Goal: Information Seeking & Learning: Find specific fact

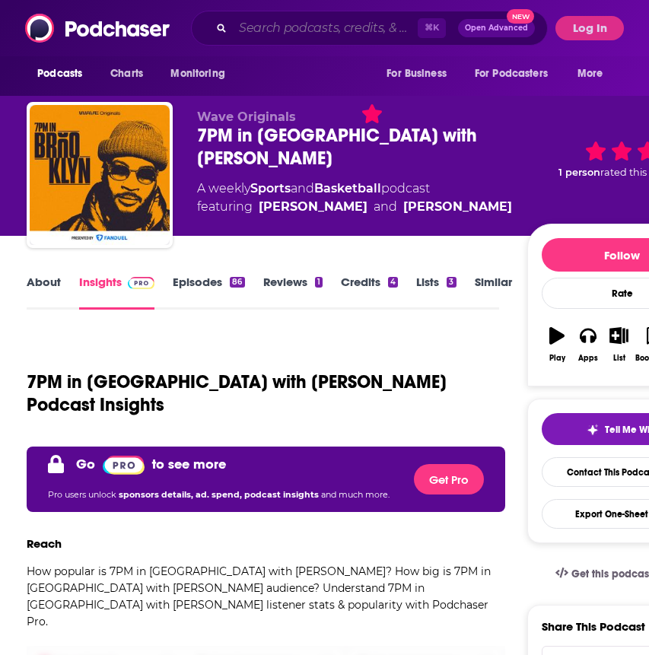
click at [286, 34] on input "Search podcasts, credits, & more..." at bounding box center [325, 28] width 185 height 24
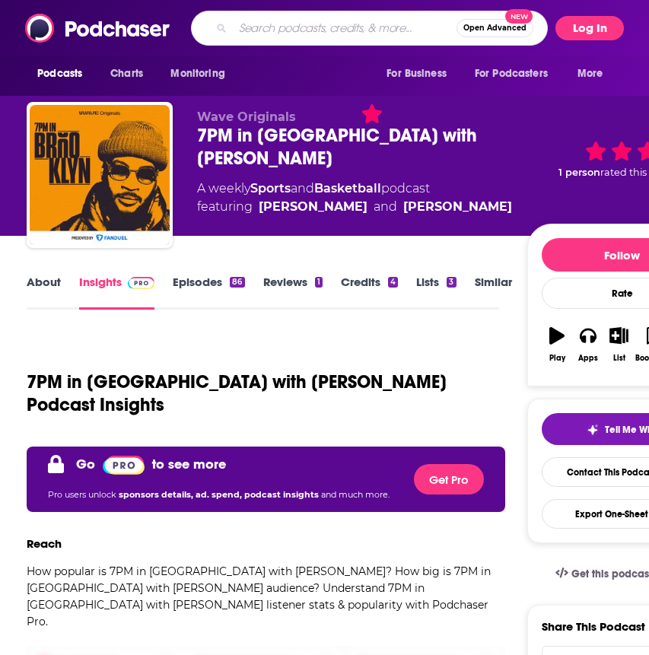
click at [578, 27] on button "Log In" at bounding box center [589, 28] width 68 height 24
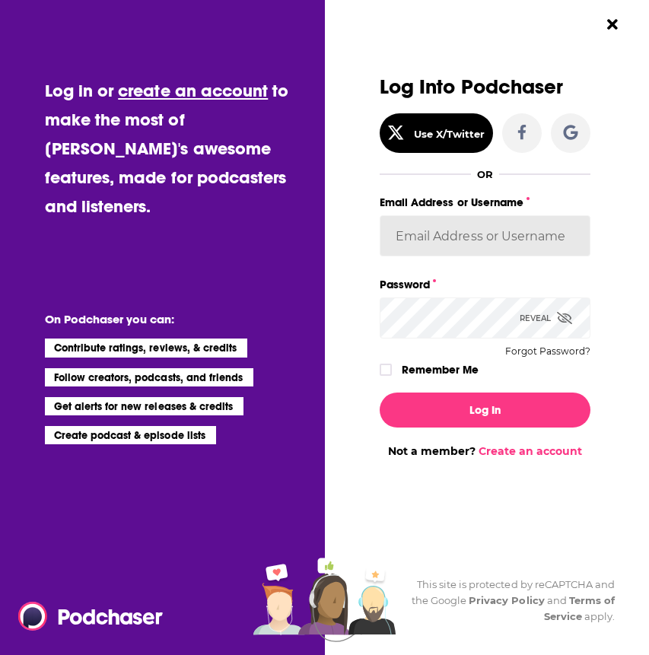
click at [472, 243] on input "Email Address or Username" at bounding box center [484, 235] width 211 height 41
type input "lilynwalker"
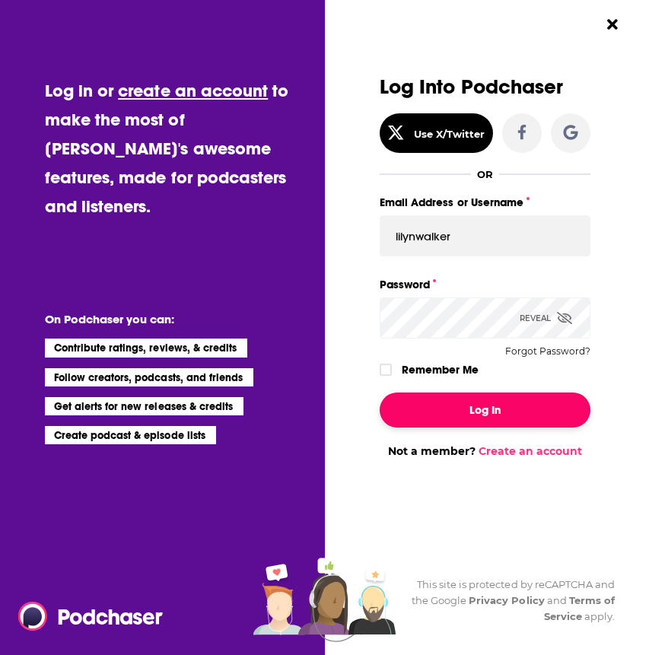
click at [478, 395] on button "Log In" at bounding box center [484, 409] width 211 height 35
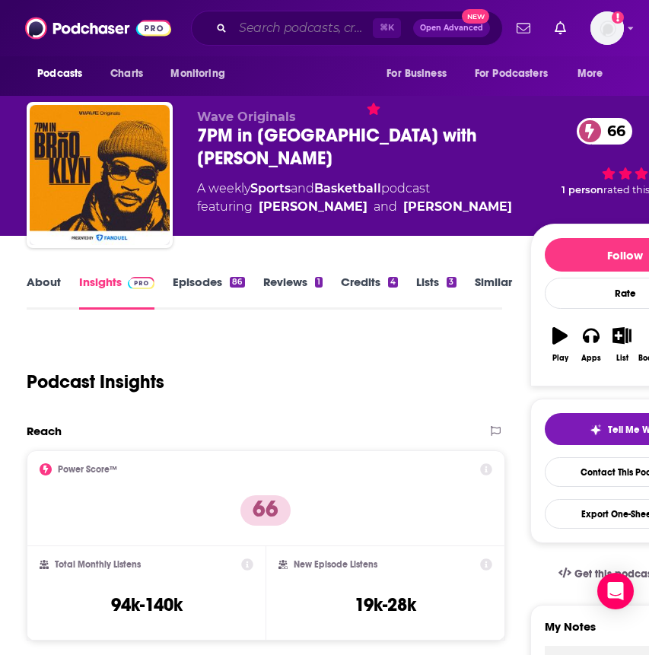
click at [264, 37] on input "Search podcasts, credits, & more..." at bounding box center [303, 28] width 140 height 24
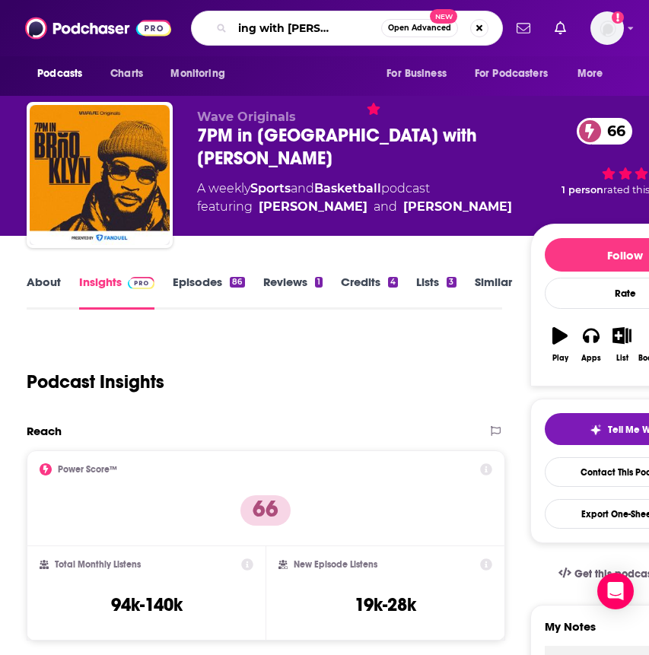
type input "reclaiming with [PERSON_NAME]"
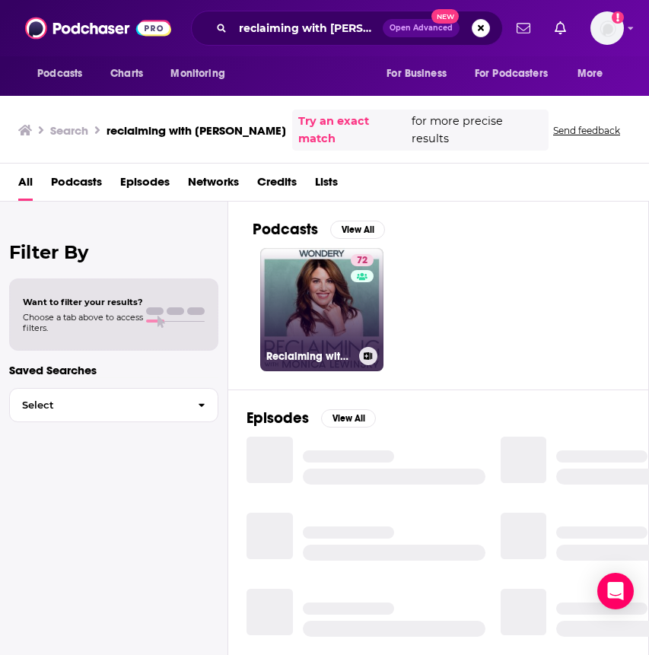
click at [294, 296] on link "72 Reclaiming with [PERSON_NAME]" at bounding box center [321, 309] width 123 height 123
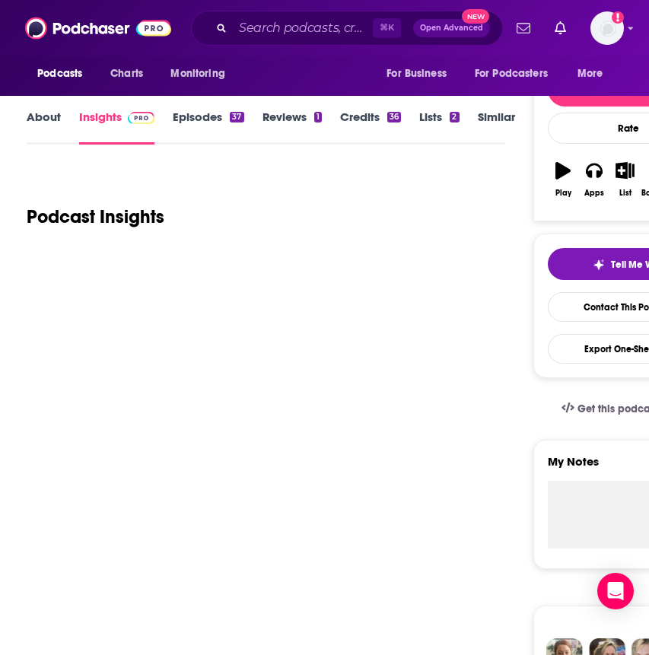
scroll to position [170, 0]
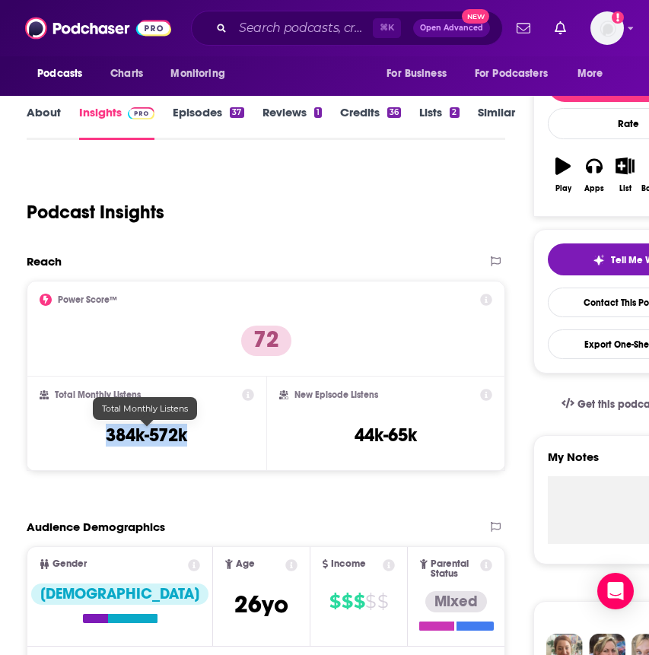
drag, startPoint x: 218, startPoint y: 440, endPoint x: 100, endPoint y: 436, distance: 118.0
click at [100, 436] on div "Total Monthly Listens 384k-572k" at bounding box center [147, 424] width 214 height 70
copy h3 "384k-572k"
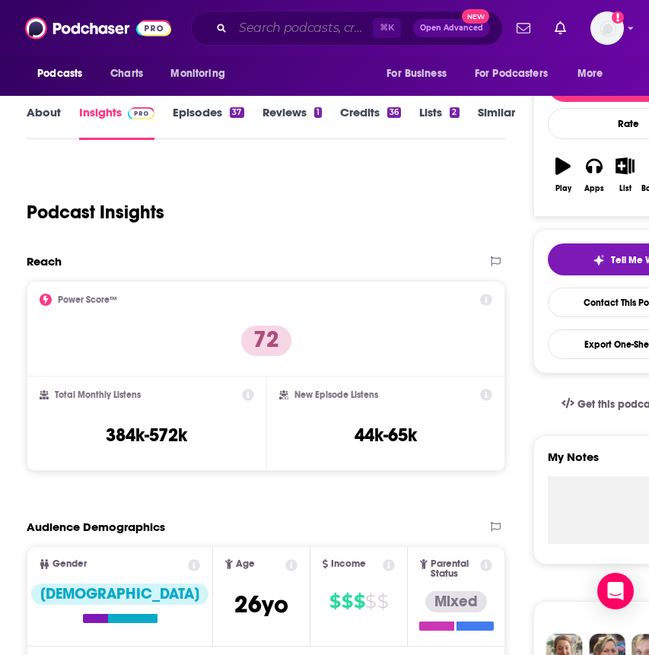
click at [270, 27] on input "Search podcasts, credits, & more..." at bounding box center [303, 28] width 140 height 24
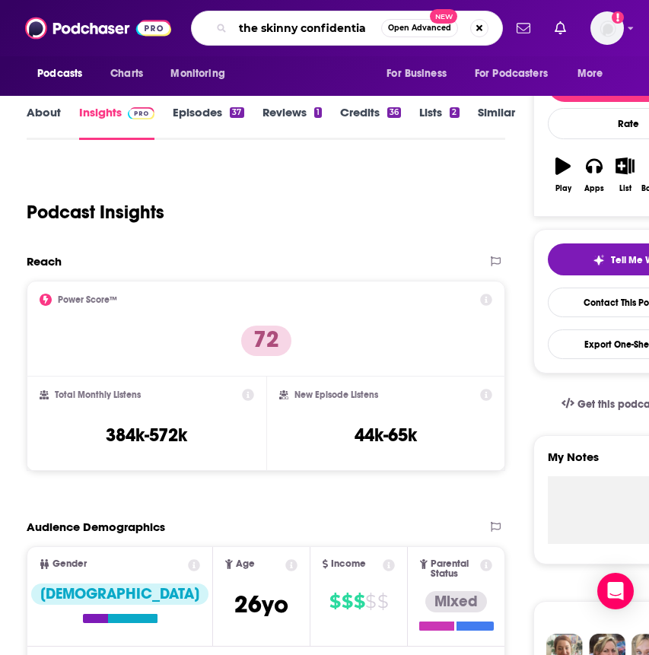
type input "the skinny confidential"
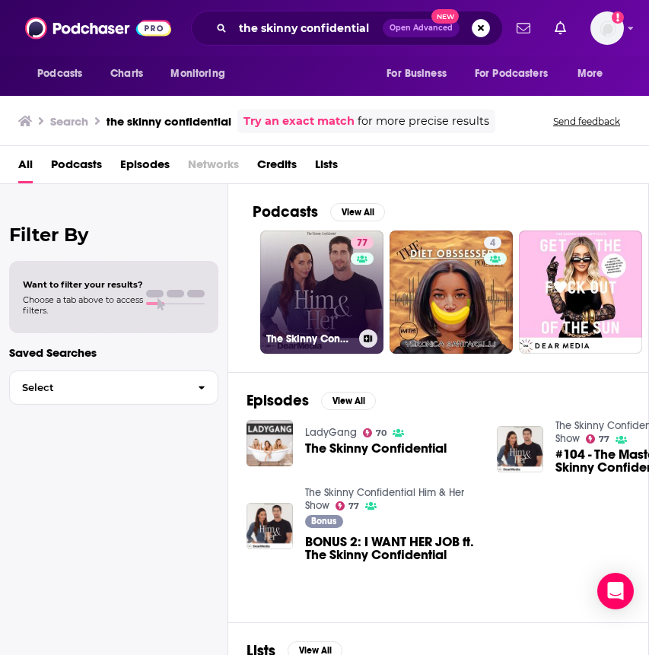
click at [300, 269] on link "77 The Skinny Confidential Him & Her Show" at bounding box center [321, 291] width 123 height 123
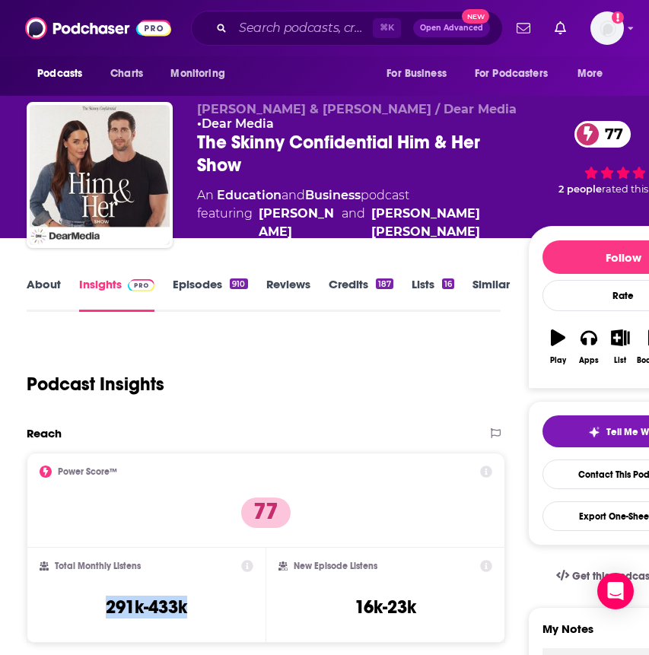
drag, startPoint x: 210, startPoint y: 606, endPoint x: 57, endPoint y: 596, distance: 153.2
click at [57, 596] on div "Total Monthly Listens 291k-433k" at bounding box center [147, 595] width 214 height 70
copy div "291k-433k"
click at [265, 39] on input "Search podcasts, credits, & more..." at bounding box center [303, 28] width 140 height 24
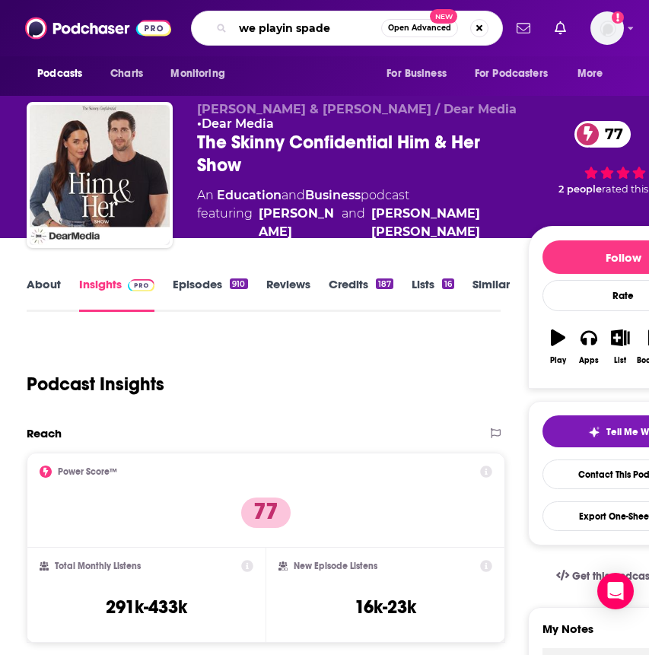
type input "we playin spades"
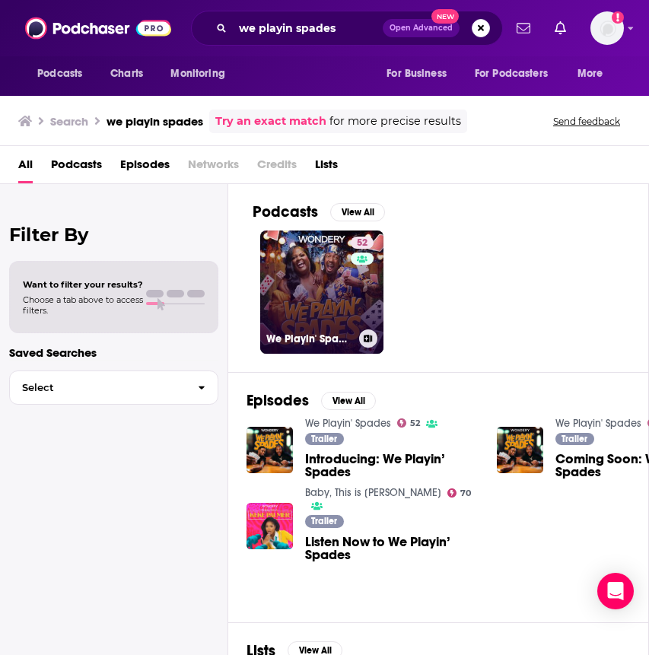
click at [319, 317] on link "52 We Playin' Spades" at bounding box center [321, 291] width 123 height 123
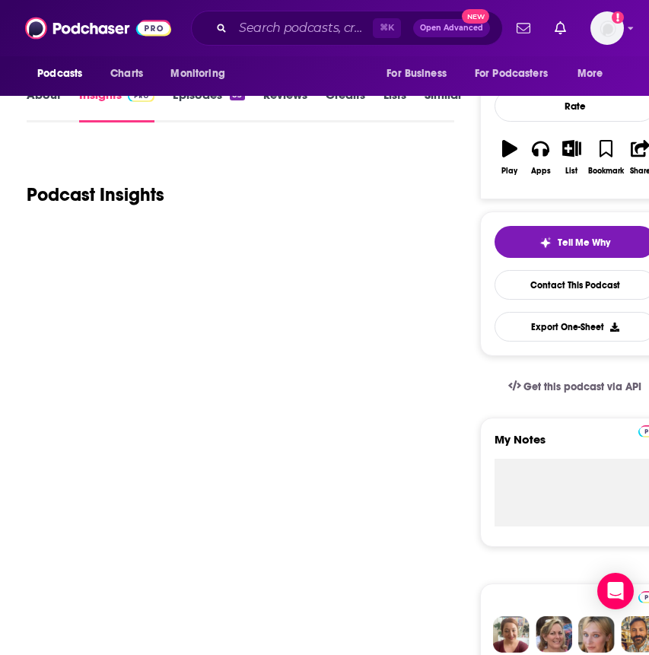
scroll to position [191, 0]
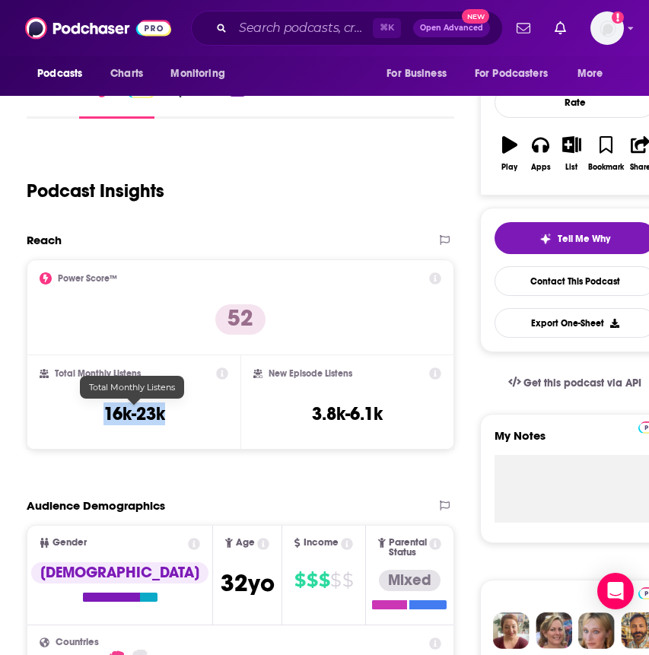
drag, startPoint x: 180, startPoint y: 409, endPoint x: 75, endPoint y: 409, distance: 104.9
click at [74, 409] on div "Total Monthly Listens 16k-23k" at bounding box center [134, 402] width 189 height 70
copy h3 "16k-23k"
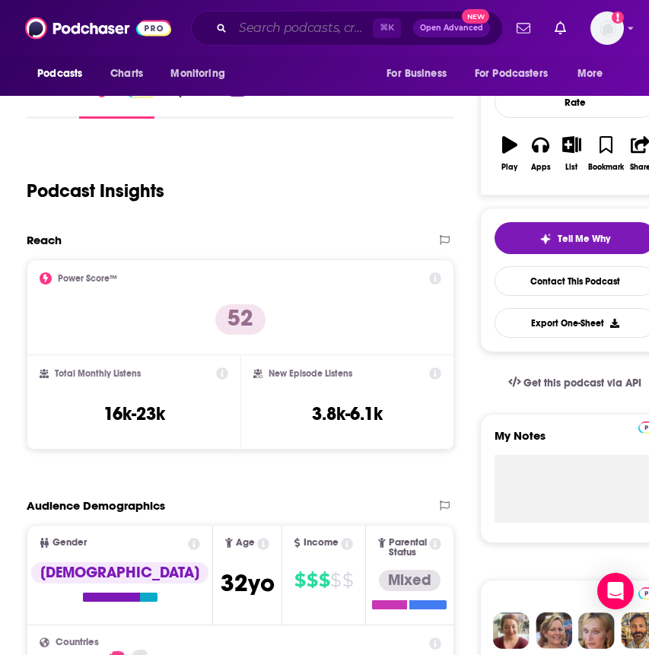
click at [297, 30] on input "Search podcasts, credits, & more..." at bounding box center [303, 28] width 140 height 24
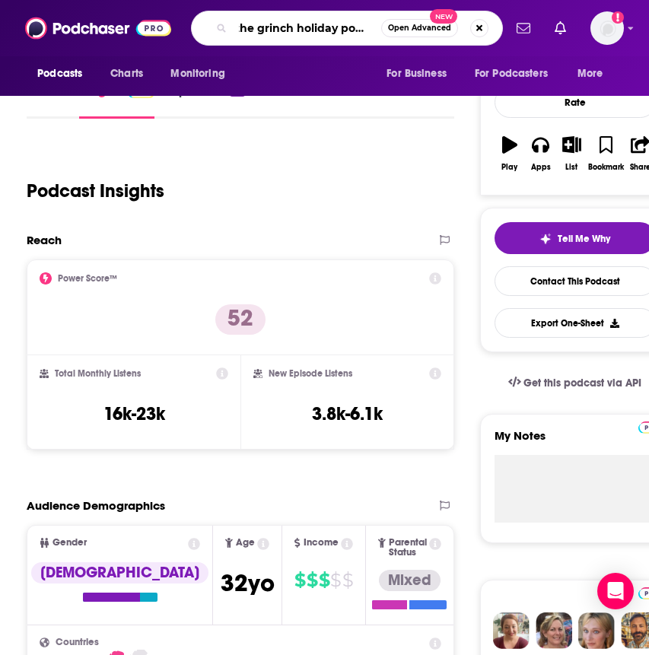
type input "the grinch holiday podcast"
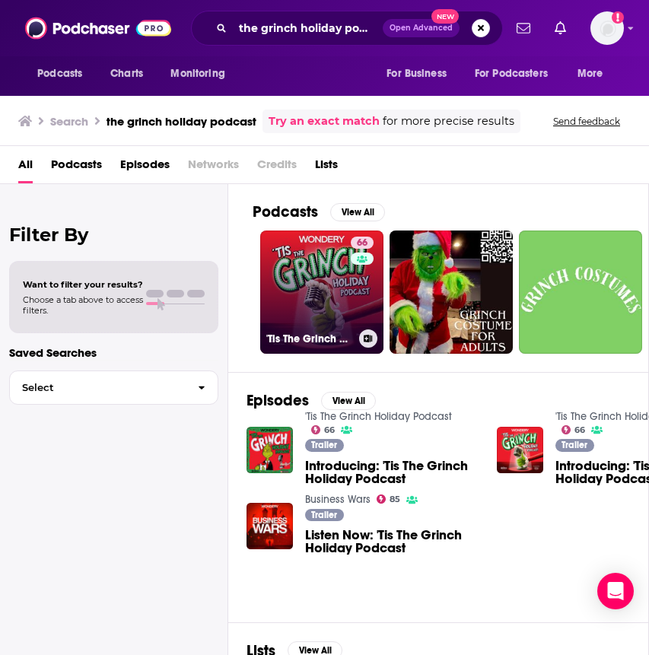
click at [311, 301] on link "66 'Tis The Grinch Holiday Podcast" at bounding box center [321, 291] width 123 height 123
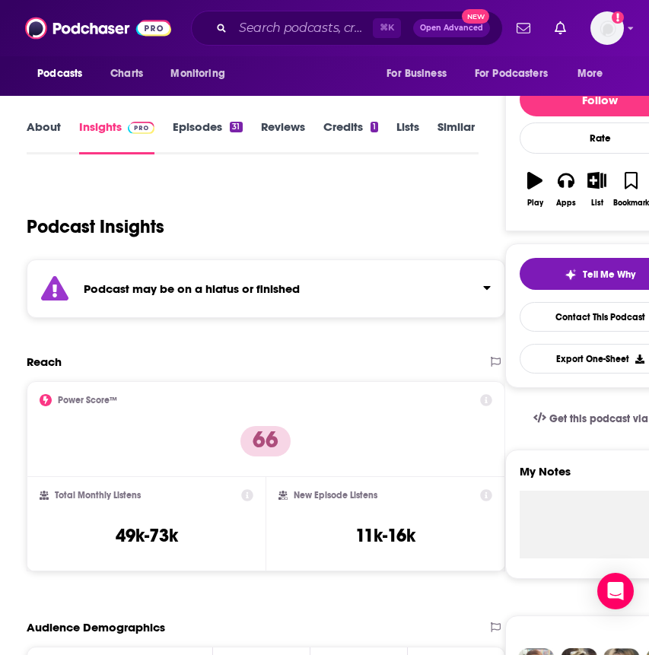
scroll to position [154, 0]
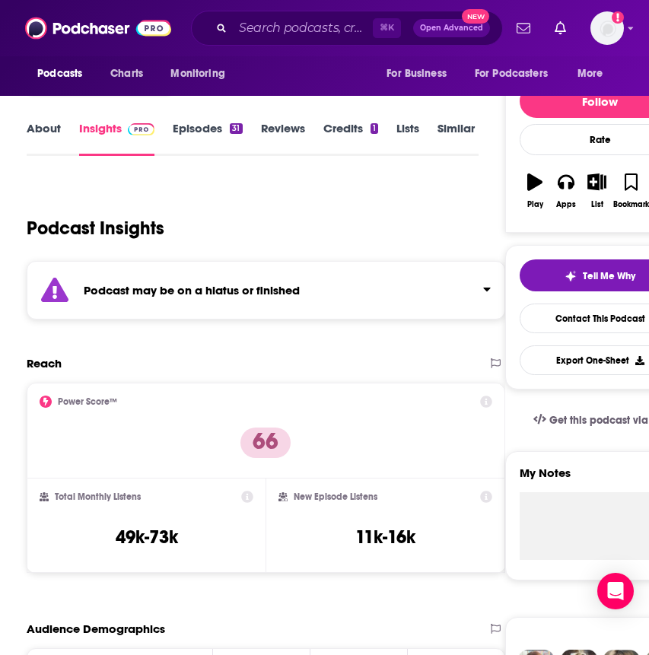
click at [184, 545] on div "Total Monthly Listens 49k-73k" at bounding box center [147, 525] width 214 height 70
drag, startPoint x: 186, startPoint y: 543, endPoint x: 88, endPoint y: 539, distance: 97.4
click at [88, 539] on div "Total Monthly Listens 49k-73k" at bounding box center [147, 525] width 214 height 70
copy h3 "49k-73k"
